Goal: Communication & Community: Answer question/provide support

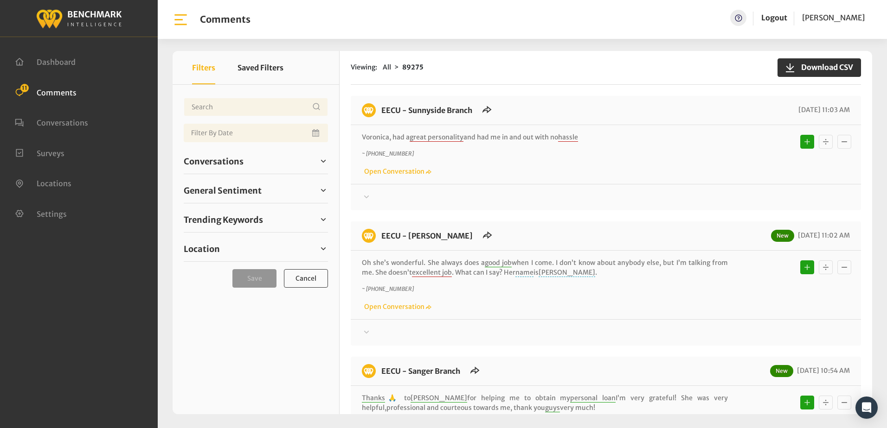
click at [560, 186] on div "Thanks for your feedback about EECU; we’ll be sure to follow up on this. If at …" at bounding box center [606, 193] width 510 height 19
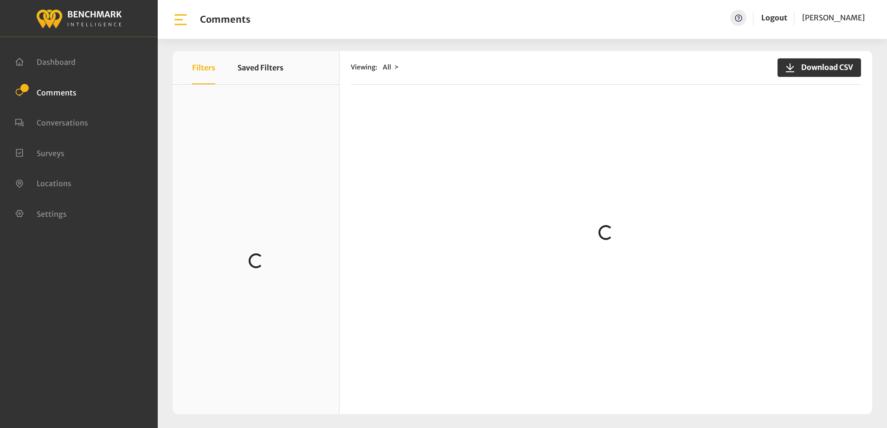
scroll to position [139, 0]
